Goal: Task Accomplishment & Management: Use online tool/utility

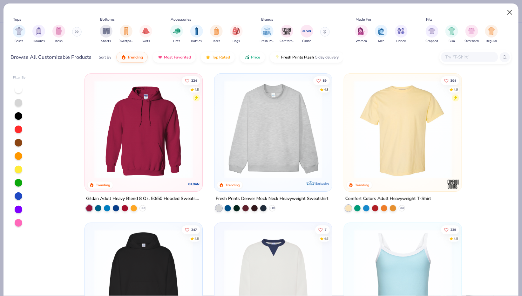
click at [506, 11] on button "Close" at bounding box center [509, 12] width 12 height 12
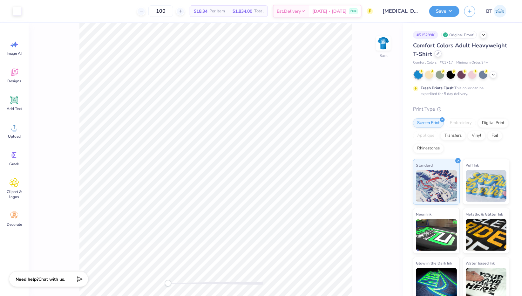
click at [439, 50] on div at bounding box center [437, 53] width 7 height 7
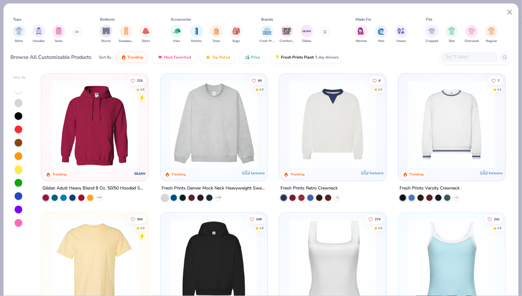
click at [77, 32] on icon at bounding box center [77, 31] width 4 height 3
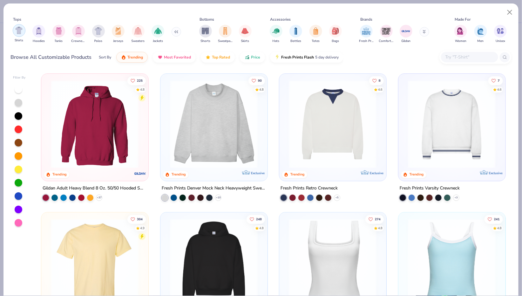
click at [20, 31] on img "filter for Shirts" at bounding box center [18, 30] width 7 height 7
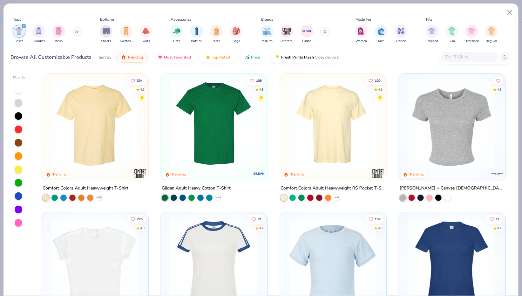
click at [17, 198] on div at bounding box center [19, 196] width 8 height 8
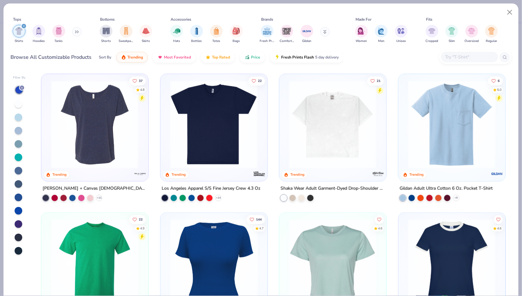
scroll to position [277, 0]
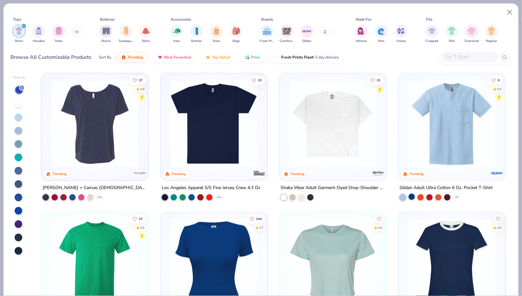
click at [411, 195] on div at bounding box center [411, 196] width 6 height 6
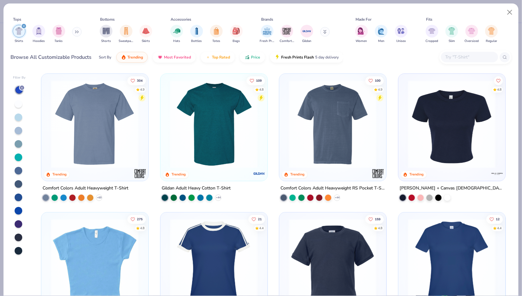
scroll to position [0, 0]
click at [509, 12] on button "Close" at bounding box center [509, 12] width 12 height 12
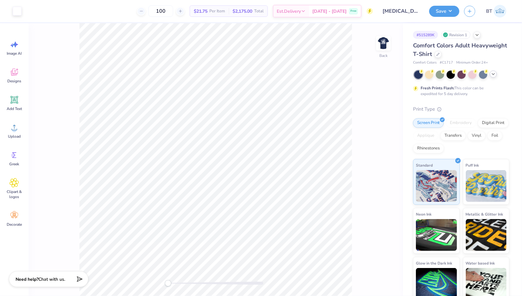
click at [493, 77] on div at bounding box center [492, 73] width 7 height 7
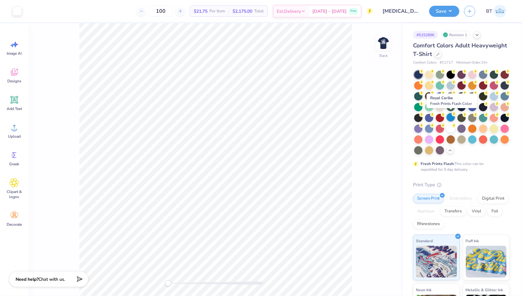
click at [453, 118] on div at bounding box center [450, 117] width 8 height 8
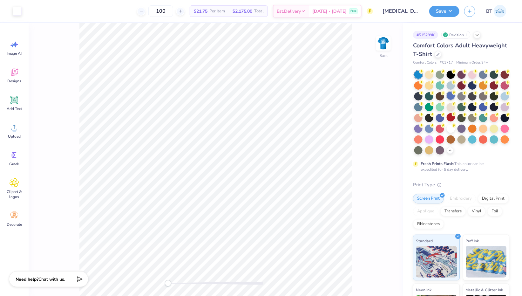
click at [452, 98] on div at bounding box center [450, 95] width 8 height 8
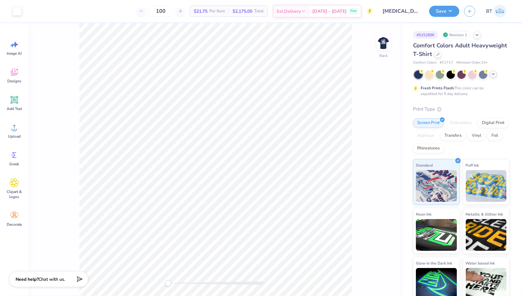
click at [494, 73] on polyline at bounding box center [493, 73] width 3 height 1
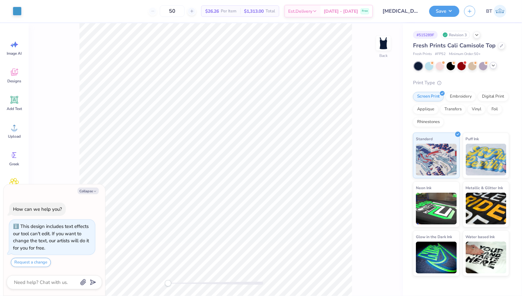
click at [493, 66] on polyline at bounding box center [493, 65] width 3 height 1
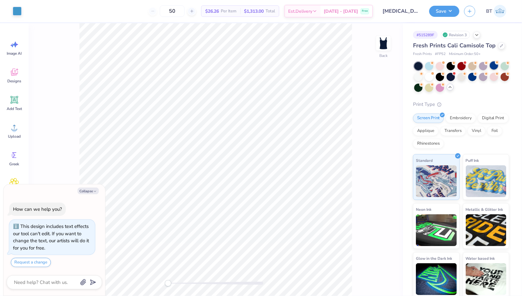
click at [494, 66] on div at bounding box center [493, 65] width 8 height 8
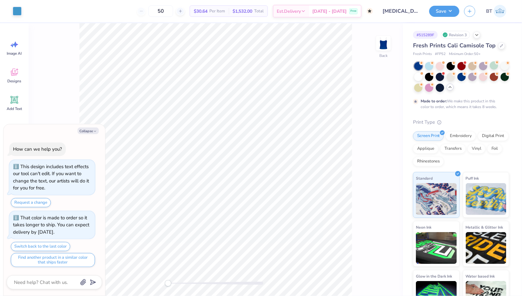
click at [459, 70] on div at bounding box center [461, 77] width 95 height 30
click at [459, 73] on div at bounding box center [461, 76] width 8 height 8
type textarea "x"
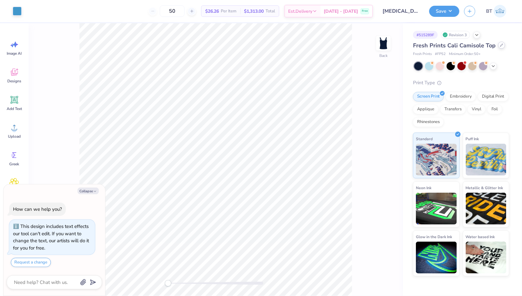
click at [501, 44] on icon at bounding box center [501, 44] width 3 height 3
type textarea "x"
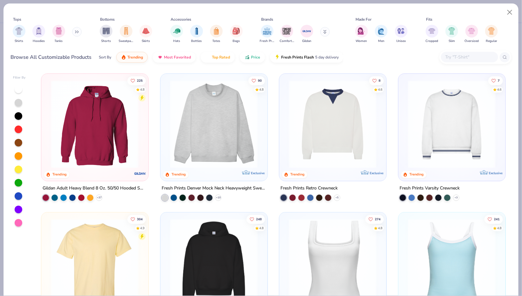
click at [470, 57] on input "text" at bounding box center [468, 56] width 49 height 7
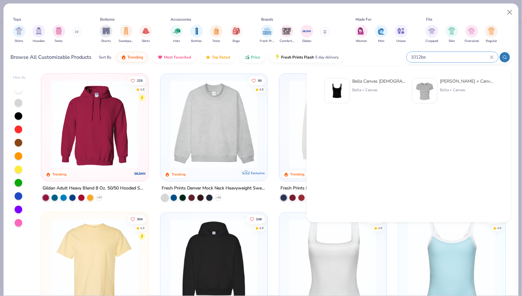
type input "1012be"
click at [362, 89] on div "Bella + Canvas" at bounding box center [378, 90] width 53 height 6
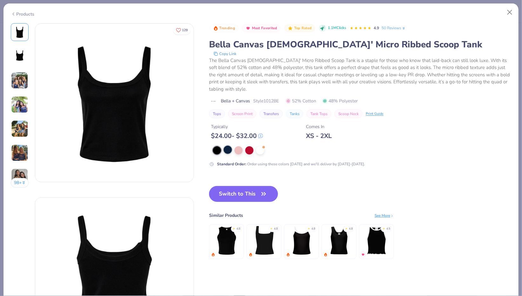
click at [231, 145] on div at bounding box center [227, 149] width 8 height 8
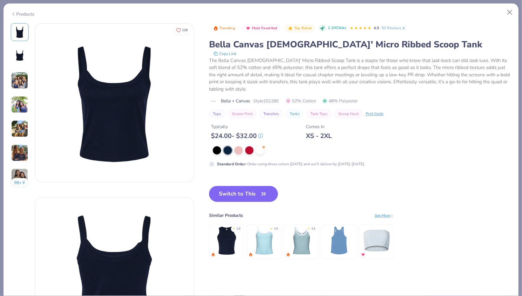
click at [20, 102] on img at bounding box center [19, 104] width 17 height 17
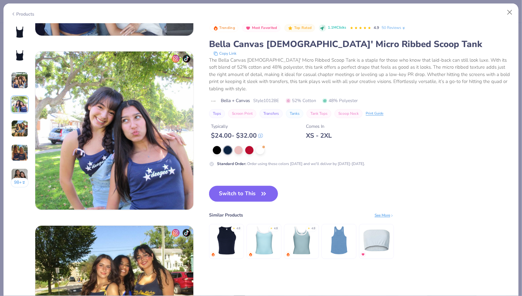
scroll to position [522, 0]
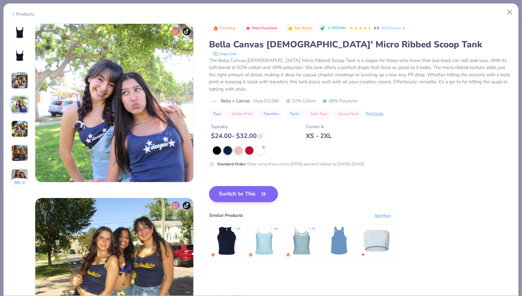
click at [234, 188] on button "Switch to This" at bounding box center [243, 194] width 69 height 16
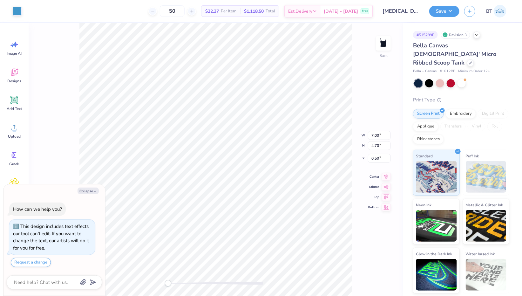
type textarea "x"
type input "5.43"
type input "3.64"
click at [366, 132] on div "Back" at bounding box center [216, 159] width 374 height 272
click at [386, 46] on img at bounding box center [382, 42] width 25 height 25
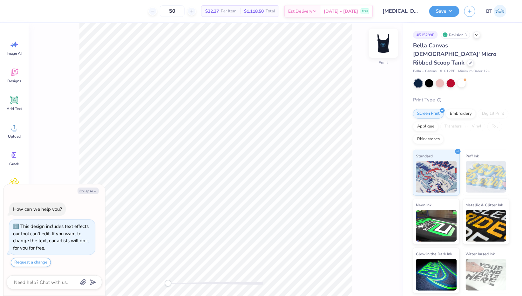
click at [382, 43] on img at bounding box center [382, 42] width 25 height 25
click at [16, 11] on div at bounding box center [17, 10] width 9 height 9
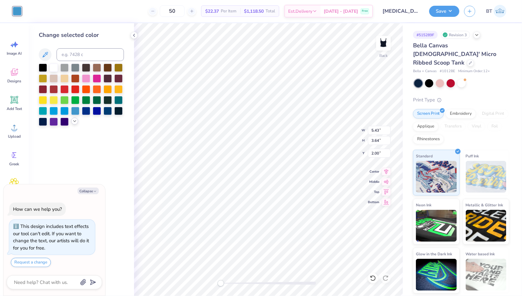
click at [74, 123] on icon at bounding box center [74, 120] width 5 height 5
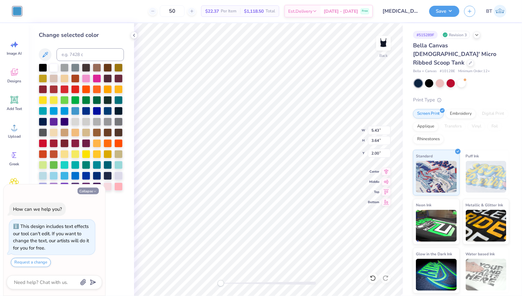
click at [96, 192] on icon "button" at bounding box center [95, 191] width 4 height 4
type textarea "x"
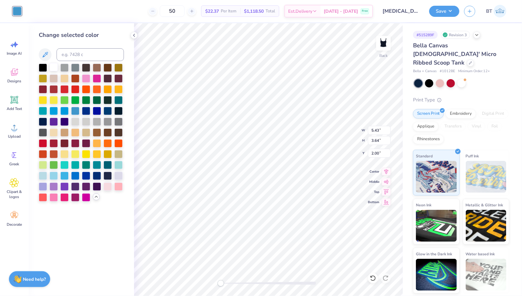
click at [55, 67] on div at bounding box center [54, 67] width 8 height 8
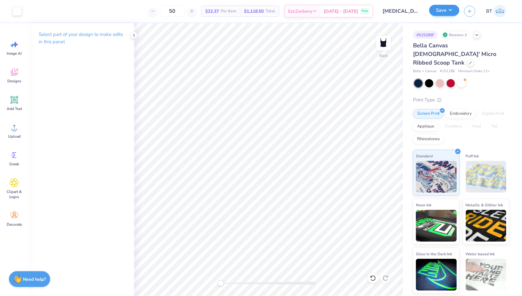
click at [453, 12] on button "Save" at bounding box center [444, 10] width 30 height 11
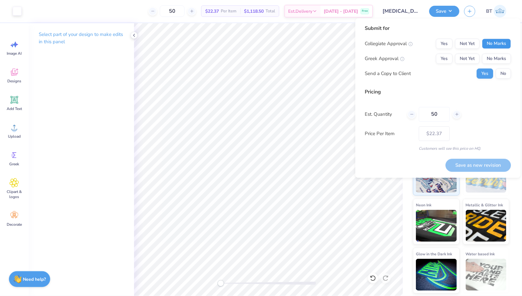
click at [508, 47] on button "No Marks" at bounding box center [496, 44] width 29 height 10
click at [449, 59] on button "Yes" at bounding box center [444, 59] width 17 height 10
click at [501, 73] on button "No" at bounding box center [503, 74] width 15 height 10
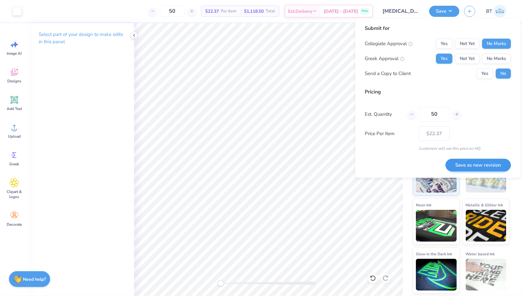
click at [483, 170] on button "Save as new revision" at bounding box center [477, 164] width 65 height 13
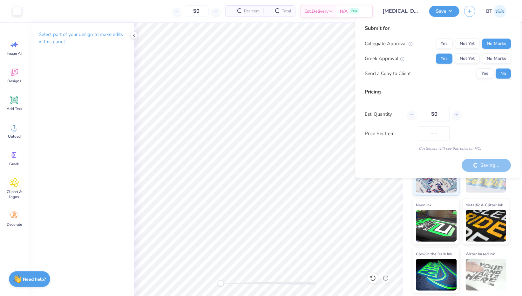
type input "$22.37"
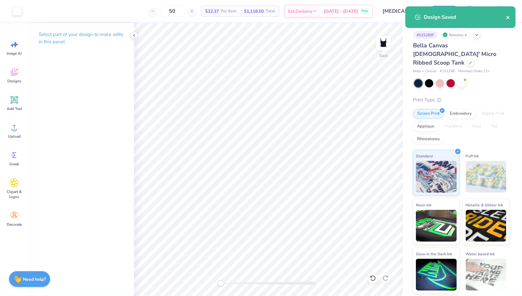
click at [507, 20] on button "close" at bounding box center [508, 17] width 4 height 8
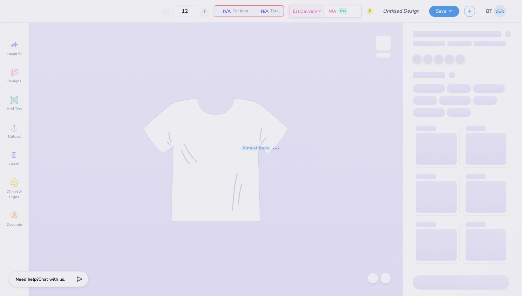
type input "[MEDICAL_DATA] Parent's Weekend"
type input "50"
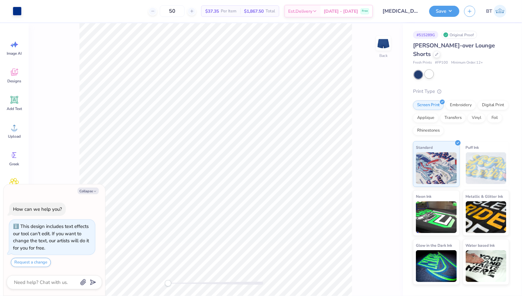
click at [430, 75] on div at bounding box center [429, 74] width 8 height 8
click at [367, 244] on div "Back" at bounding box center [216, 159] width 374 height 272
click at [90, 190] on button "Collapse" at bounding box center [87, 190] width 21 height 7
type textarea "x"
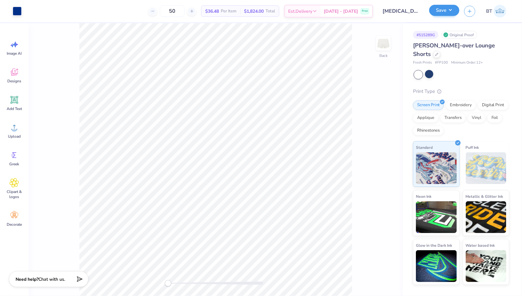
click at [454, 10] on button "Save" at bounding box center [444, 10] width 30 height 11
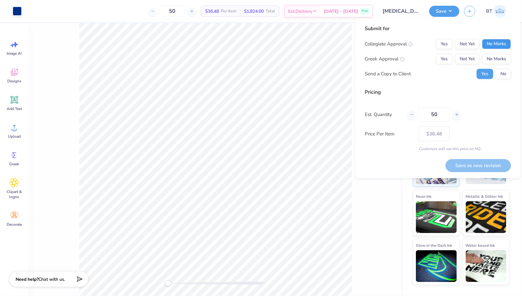
click at [490, 43] on button "No Marks" at bounding box center [496, 44] width 29 height 10
click at [442, 60] on button "Yes" at bounding box center [444, 59] width 17 height 10
click at [505, 76] on button "No" at bounding box center [503, 74] width 15 height 10
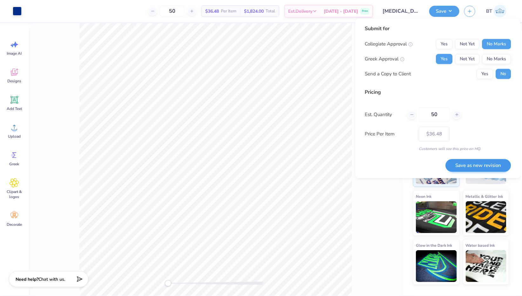
click at [485, 164] on button "Save as new revision" at bounding box center [477, 165] width 65 height 13
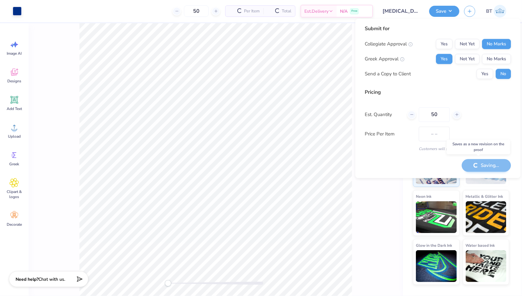
type input "$36.48"
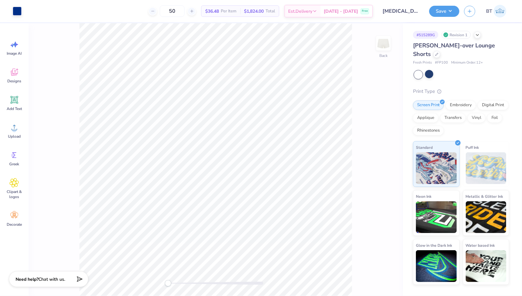
click at [383, 282] on div "Back" at bounding box center [216, 159] width 374 height 272
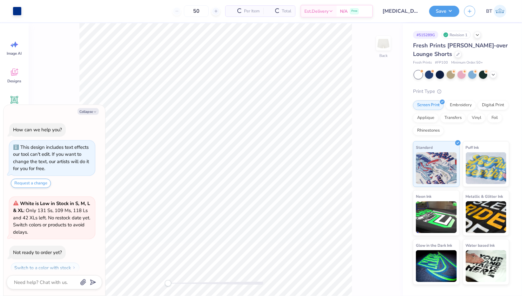
type textarea "x"
